Goal: Find specific page/section: Find specific page/section

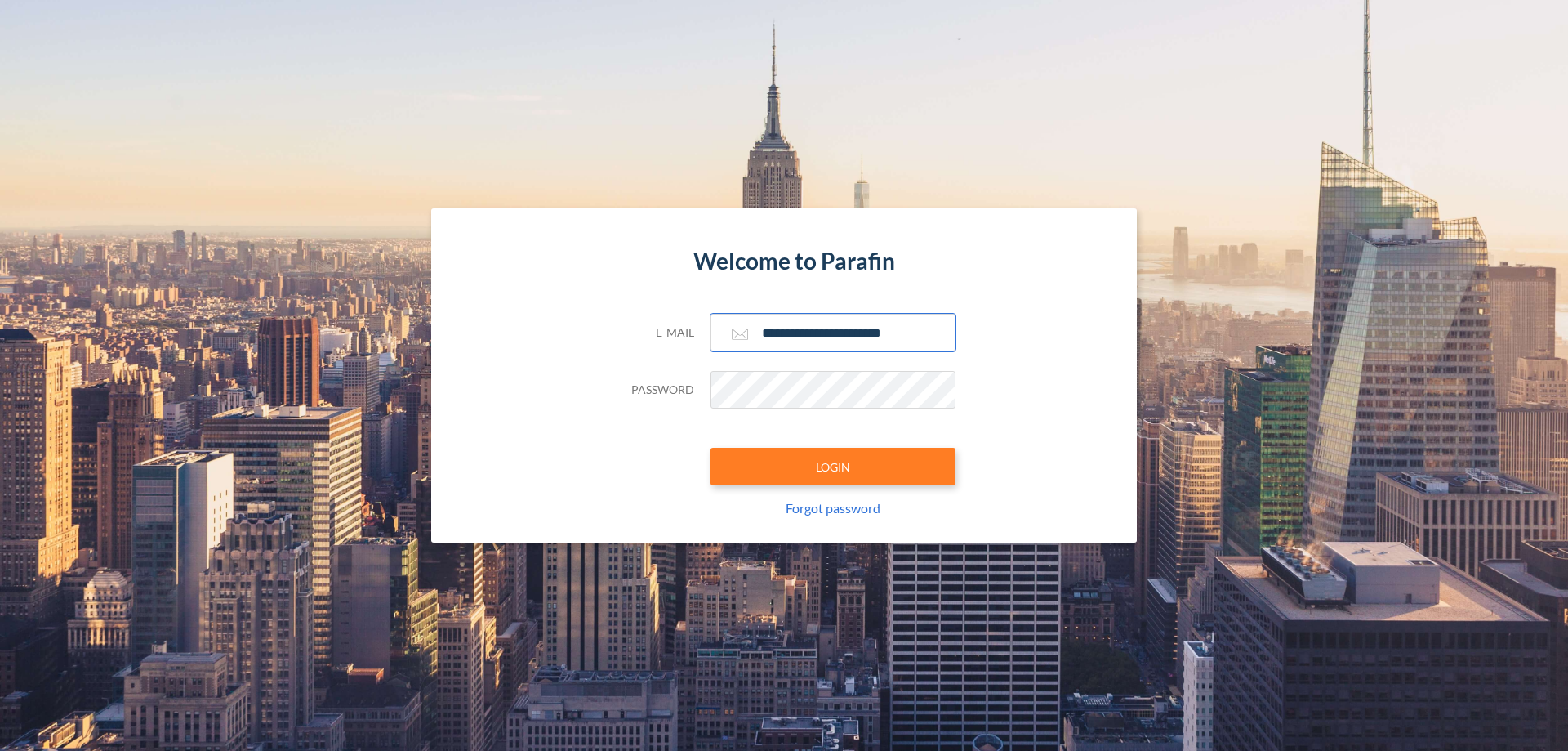
type input "**********"
click at [833, 467] on button "LOGIN" at bounding box center [833, 466] width 245 height 37
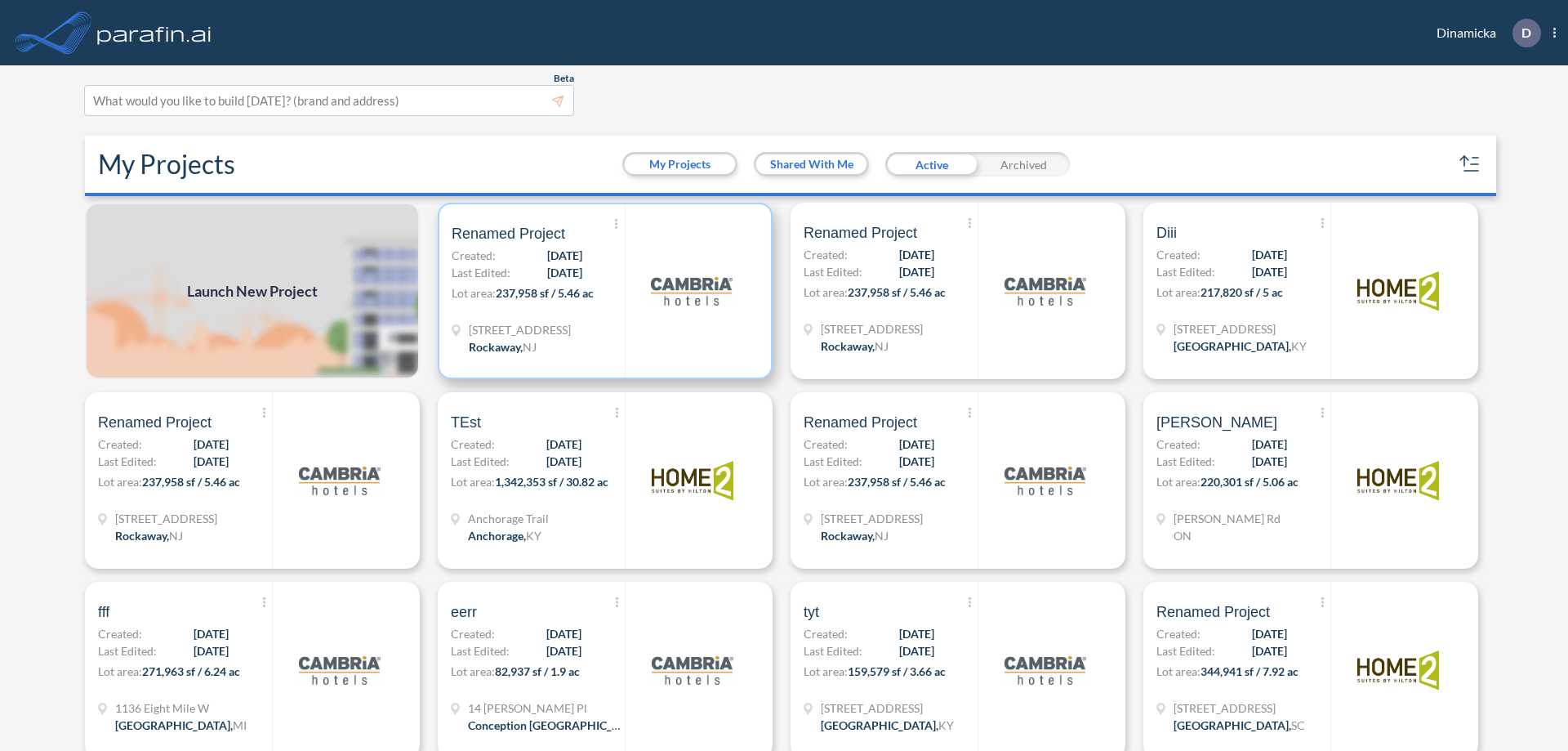
scroll to position [4, 0]
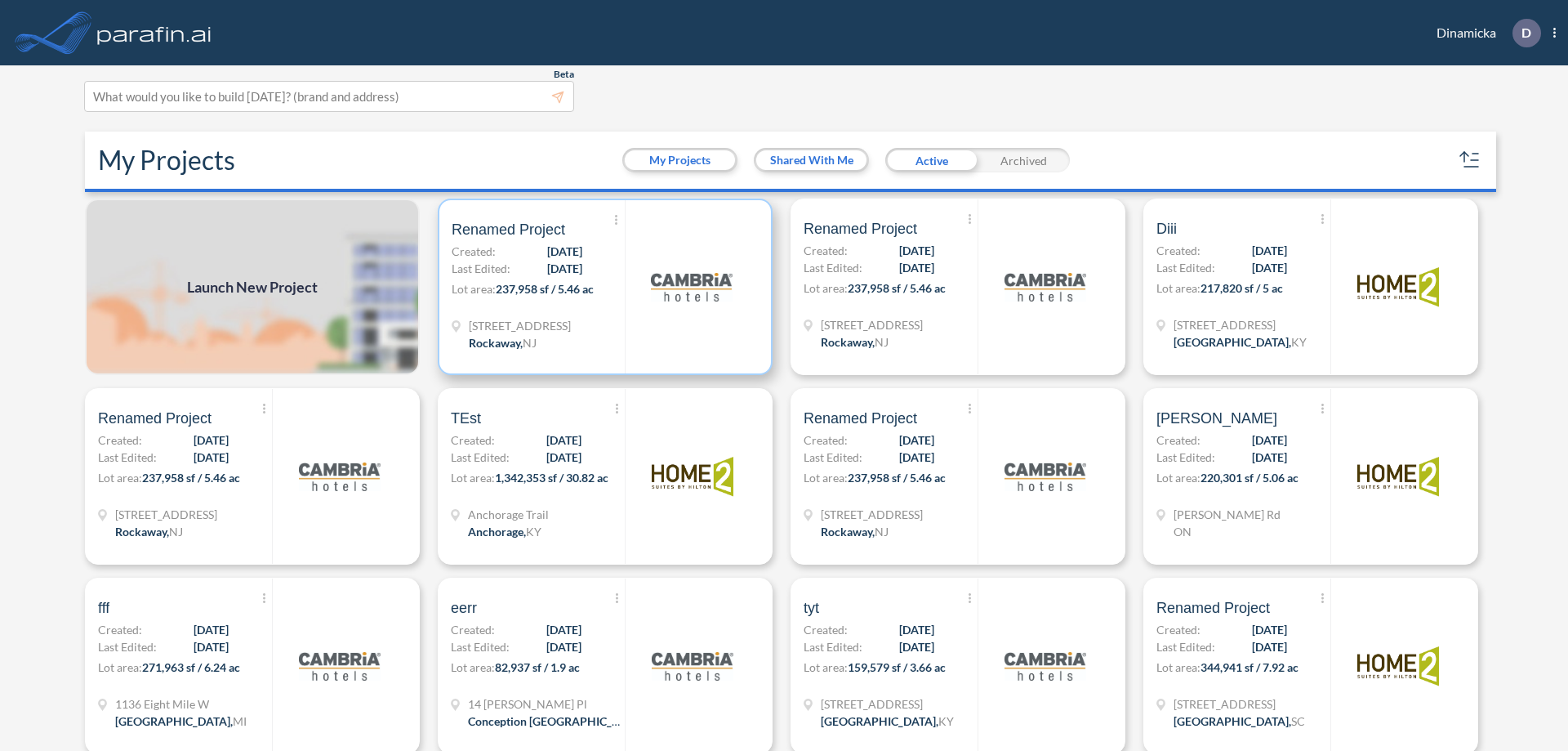
click at [602, 287] on p "Lot area: 237,958 sf / 5.46 ac" at bounding box center [539, 292] width 174 height 24
